Goal: Book appointment/travel/reservation

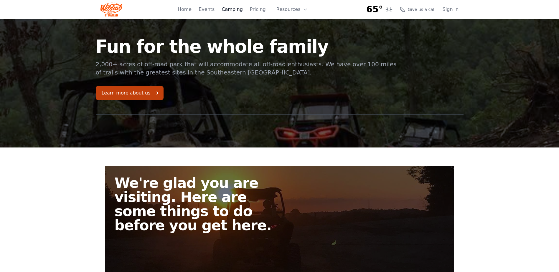
click at [231, 7] on link "Camping" at bounding box center [231, 9] width 21 height 7
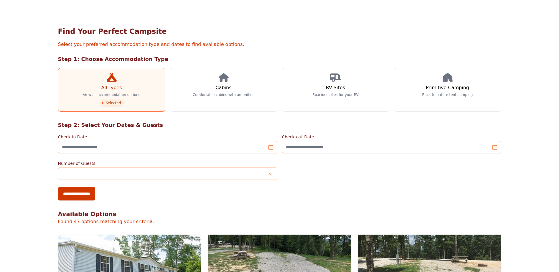
scroll to position [12, 0]
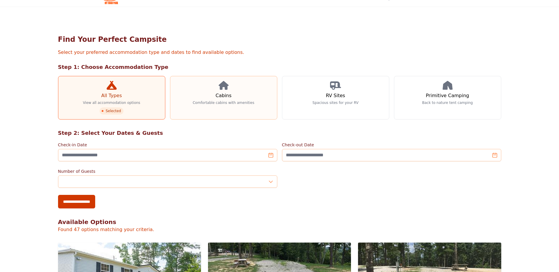
click at [234, 97] on link "Cabins Comfortable cabins with amenities" at bounding box center [223, 98] width 107 height 44
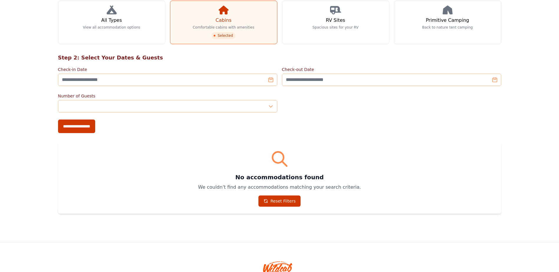
scroll to position [88, 0]
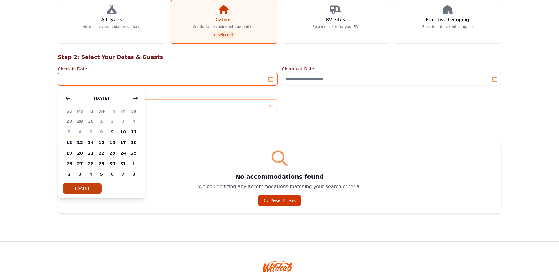
click at [181, 80] on input "Check-in Date" at bounding box center [167, 79] width 219 height 12
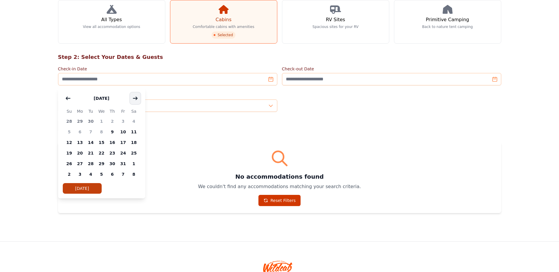
click at [137, 101] on button "button" at bounding box center [135, 98] width 11 height 12
click at [90, 154] on span "18" at bounding box center [90, 153] width 11 height 11
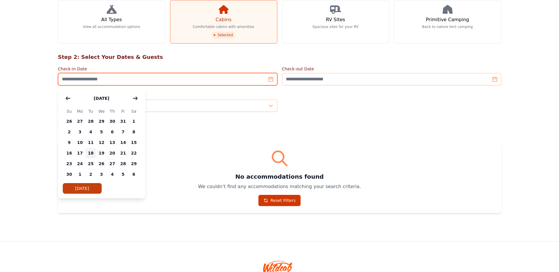
type input "**********"
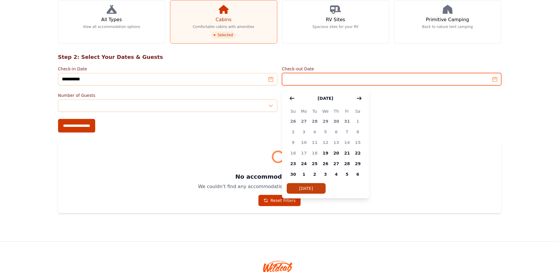
click at [342, 82] on input "Check-out Date" at bounding box center [391, 79] width 219 height 12
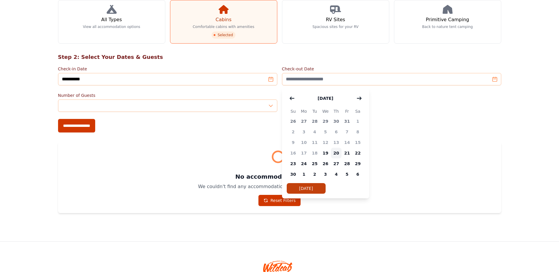
click at [336, 152] on span "20" at bounding box center [336, 153] width 11 height 11
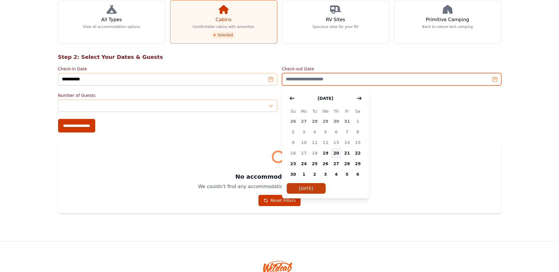
type input "**********"
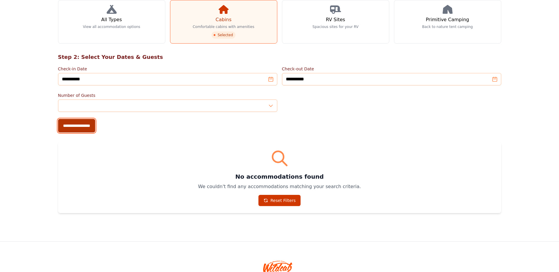
click at [86, 126] on input "**********" at bounding box center [76, 126] width 37 height 14
type input "**********"
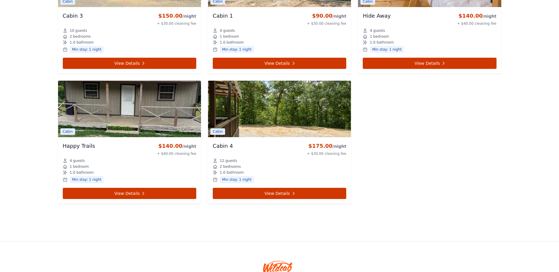
scroll to position [583, 0]
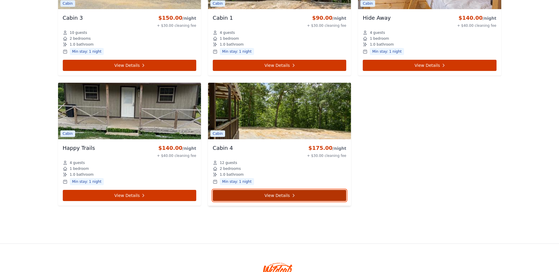
click at [284, 195] on link "View Details" at bounding box center [279, 195] width 133 height 11
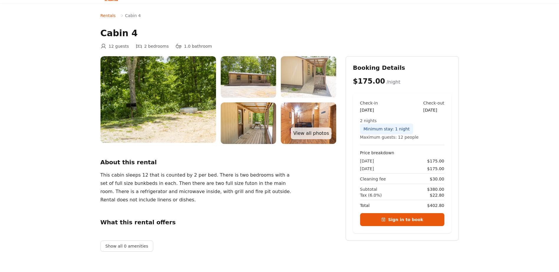
scroll to position [29, 0]
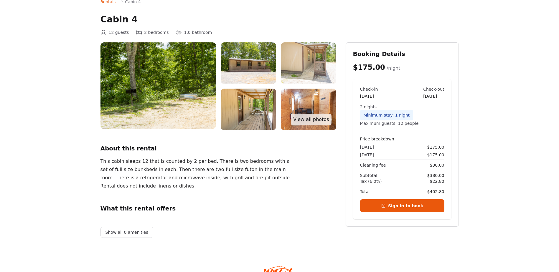
click at [161, 81] on img at bounding box center [157, 85] width 115 height 87
click at [315, 120] on link "View all photos" at bounding box center [311, 120] width 40 height 12
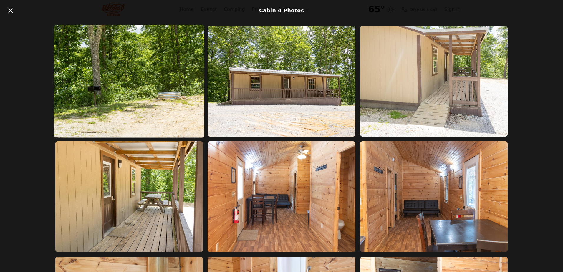
click at [119, 74] on img at bounding box center [129, 81] width 150 height 113
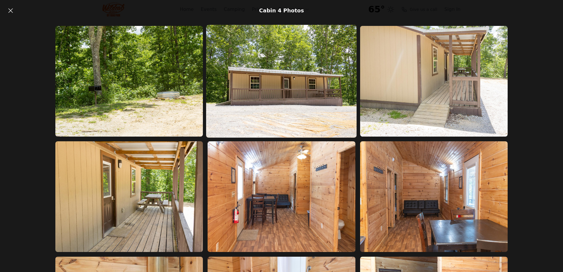
click at [304, 78] on img at bounding box center [281, 81] width 150 height 113
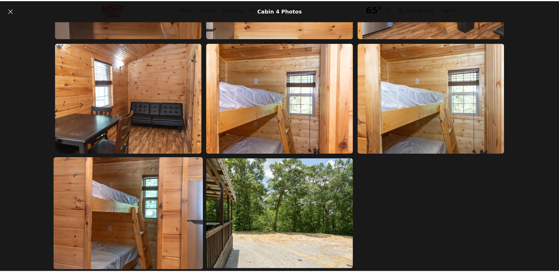
scroll to position [562, 0]
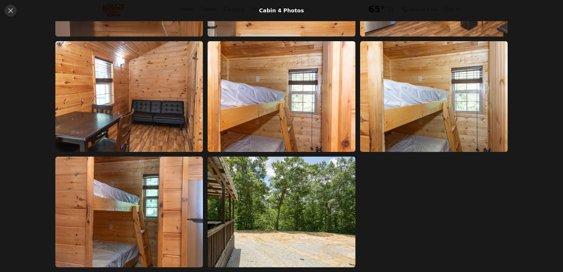
click at [14, 11] on icon at bounding box center [10, 10] width 7 height 7
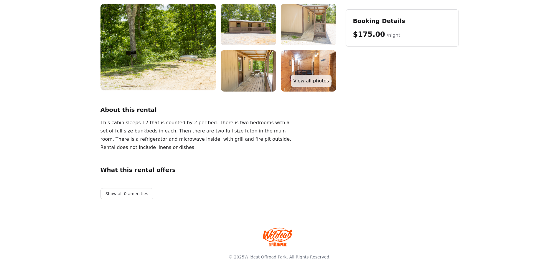
scroll to position [68, 0]
